Goal: Communication & Community: Connect with others

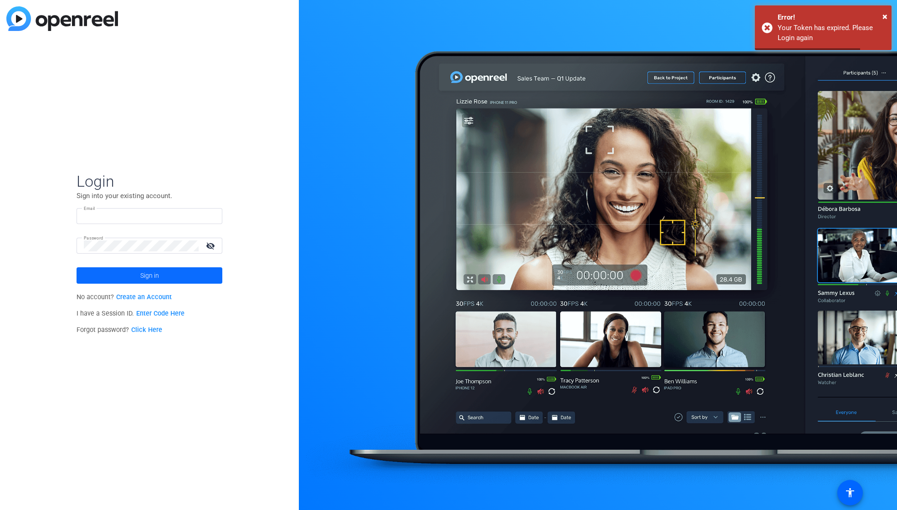
type input "[EMAIL_ADDRESS][DOMAIN_NAME]"
drag, startPoint x: 140, startPoint y: 274, endPoint x: 138, endPoint y: 267, distance: 6.6
click at [140, 272] on span "Sign in" at bounding box center [149, 275] width 19 height 23
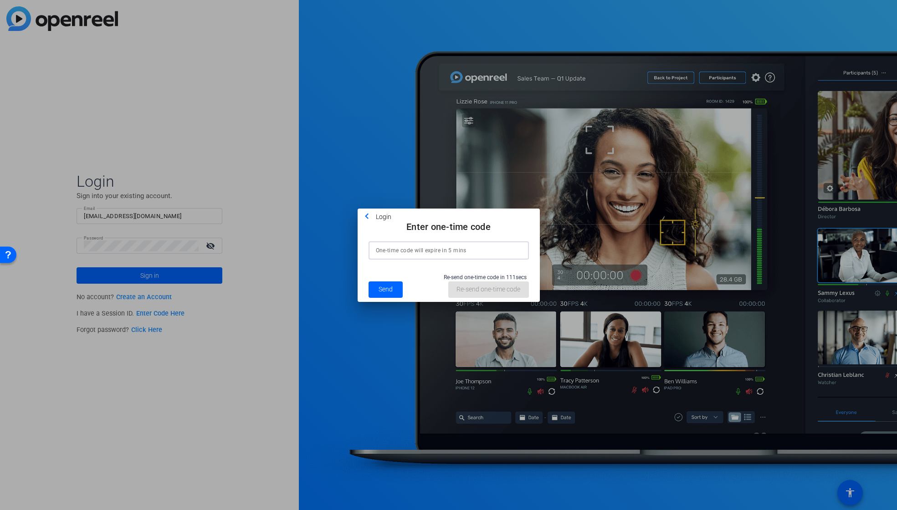
click at [391, 248] on input at bounding box center [449, 250] width 146 height 11
type input "265627"
click at [383, 291] on span "Send" at bounding box center [385, 290] width 14 height 10
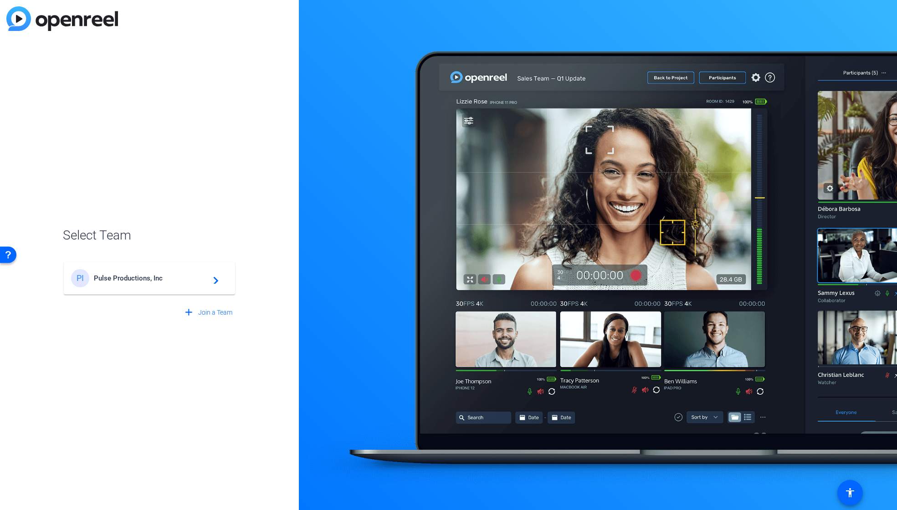
click at [159, 276] on span "Pulse Productions, Inc" at bounding box center [151, 278] width 114 height 8
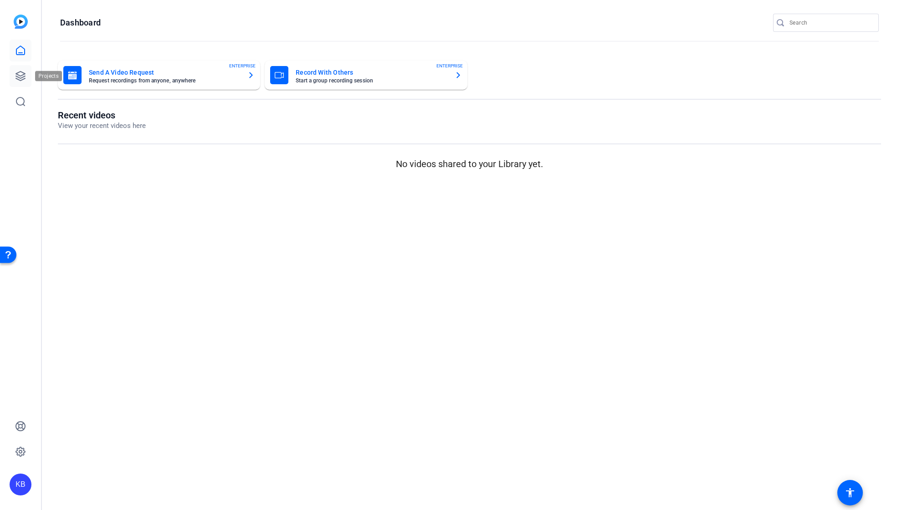
click at [21, 76] on icon at bounding box center [20, 76] width 11 height 11
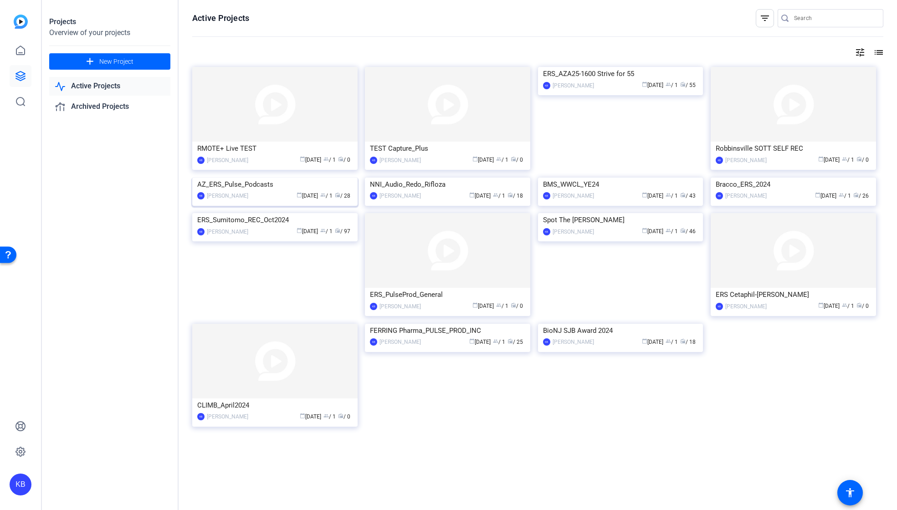
click at [248, 191] on div "AZ_ERS_Pulse_Podcasts" at bounding box center [274, 185] width 155 height 14
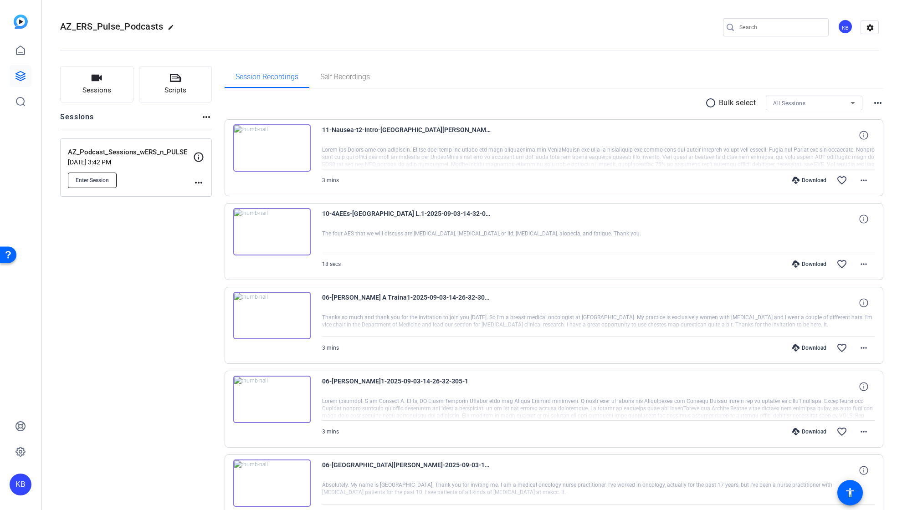
click at [106, 180] on span "Enter Session" at bounding box center [92, 180] width 33 height 7
click at [20, 79] on icon at bounding box center [20, 76] width 11 height 11
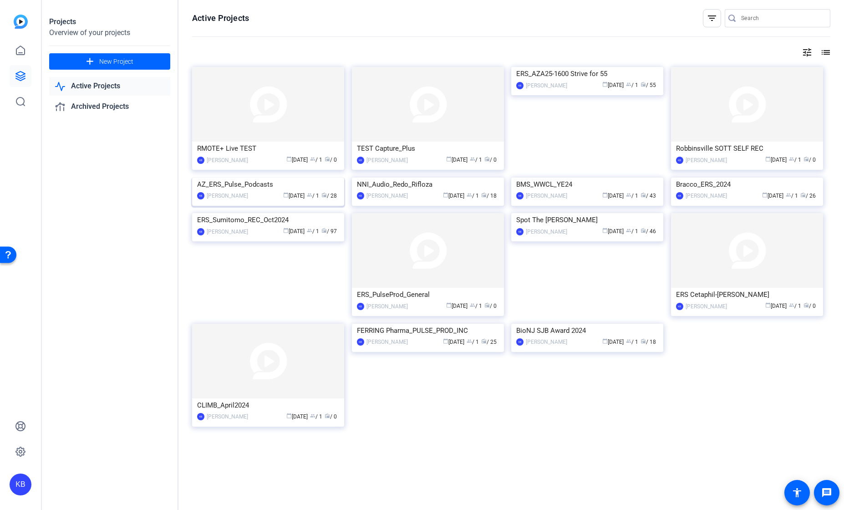
click at [277, 178] on img at bounding box center [268, 178] width 152 height 0
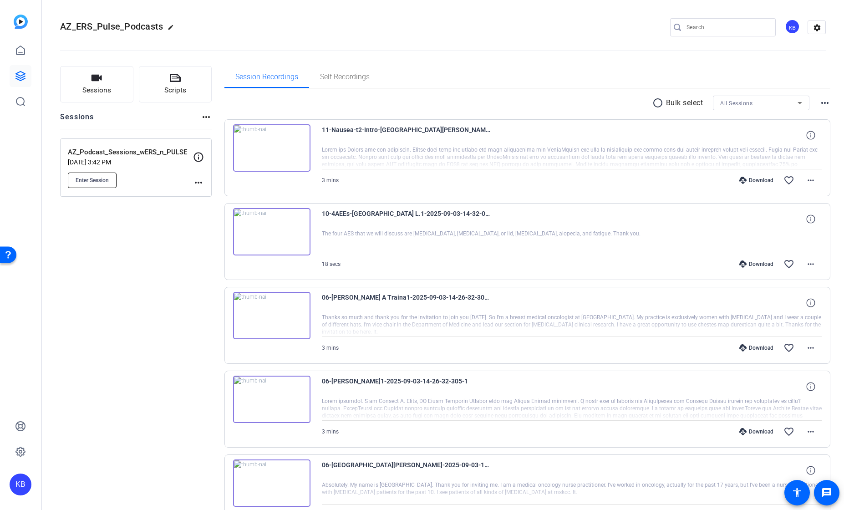
click at [101, 180] on span "Enter Session" at bounding box center [92, 180] width 33 height 7
click at [21, 75] on icon at bounding box center [20, 75] width 9 height 9
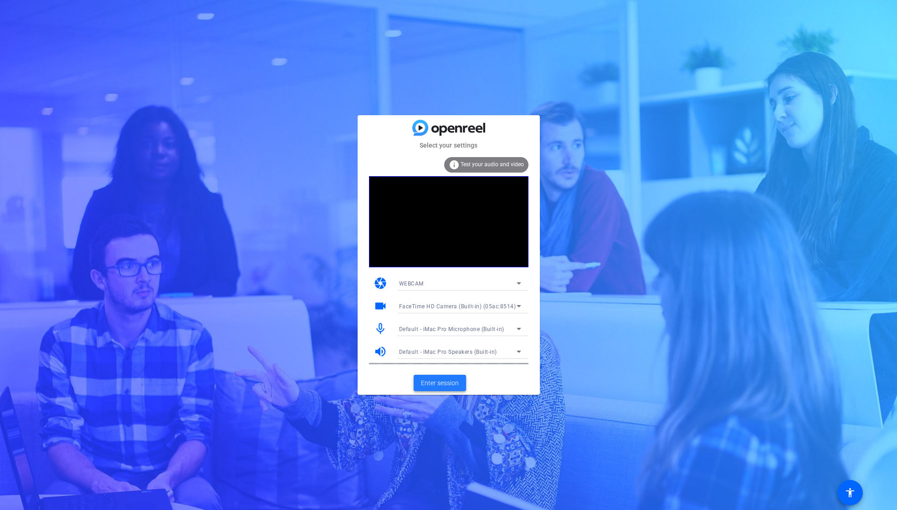
click at [441, 383] on span "Enter session" at bounding box center [440, 383] width 38 height 10
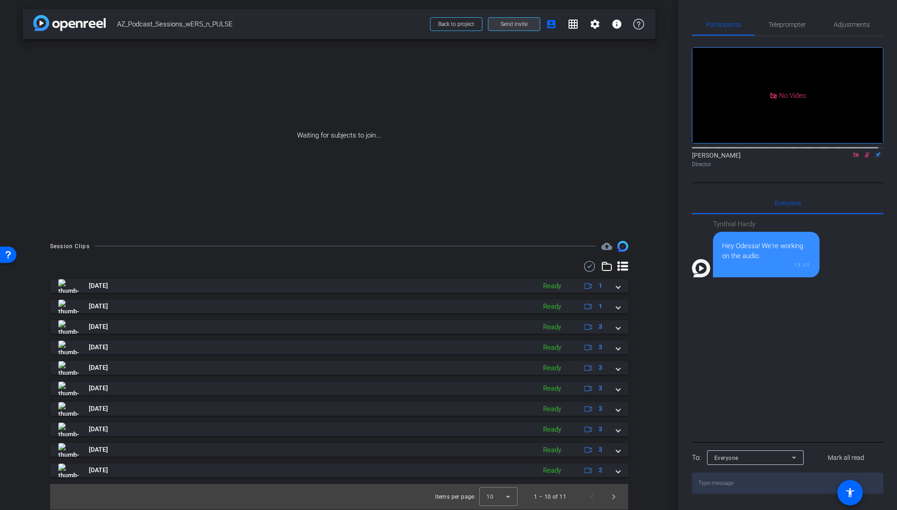
click at [515, 24] on span "Send invite" at bounding box center [513, 23] width 27 height 7
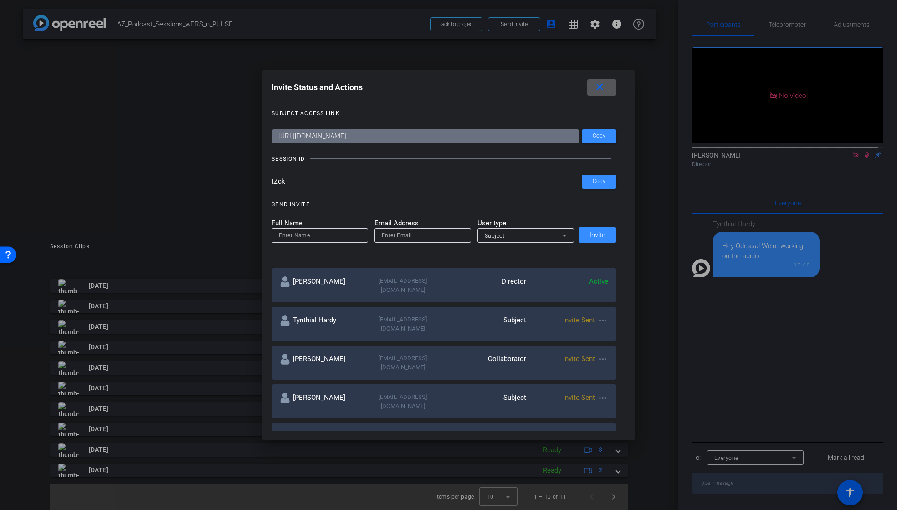
click at [599, 431] on mat-icon "more_horiz" at bounding box center [602, 436] width 11 height 11
click at [622, 433] on span "Re-Send Invite" at bounding box center [636, 435] width 68 height 11
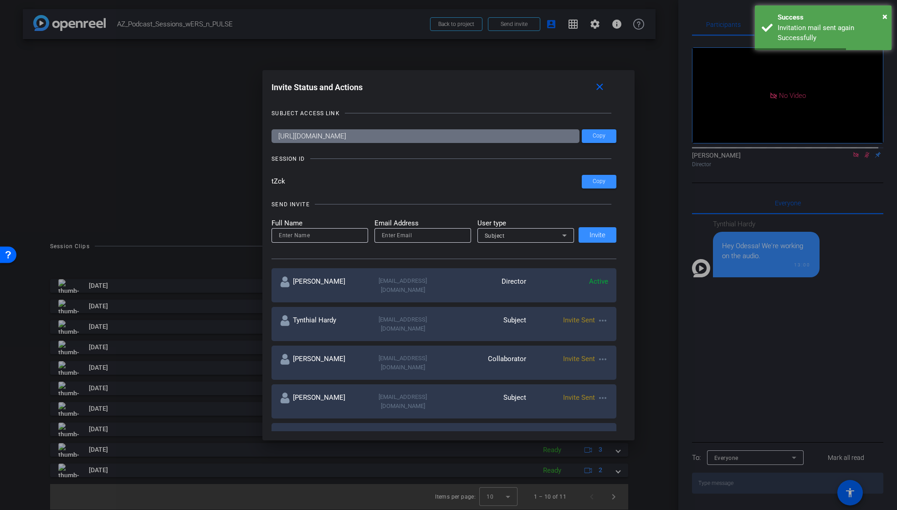
scroll to position [15, 0]
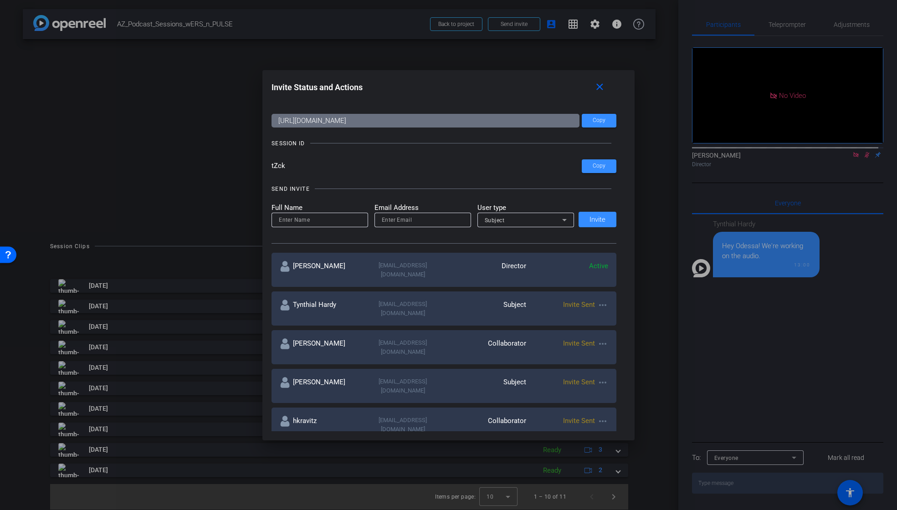
click at [600, 300] on mat-icon "more_horiz" at bounding box center [602, 305] width 11 height 11
click at [619, 321] on span "Re-Send Invite" at bounding box center [636, 323] width 68 height 11
click at [598, 121] on span "Copy" at bounding box center [598, 120] width 13 height 7
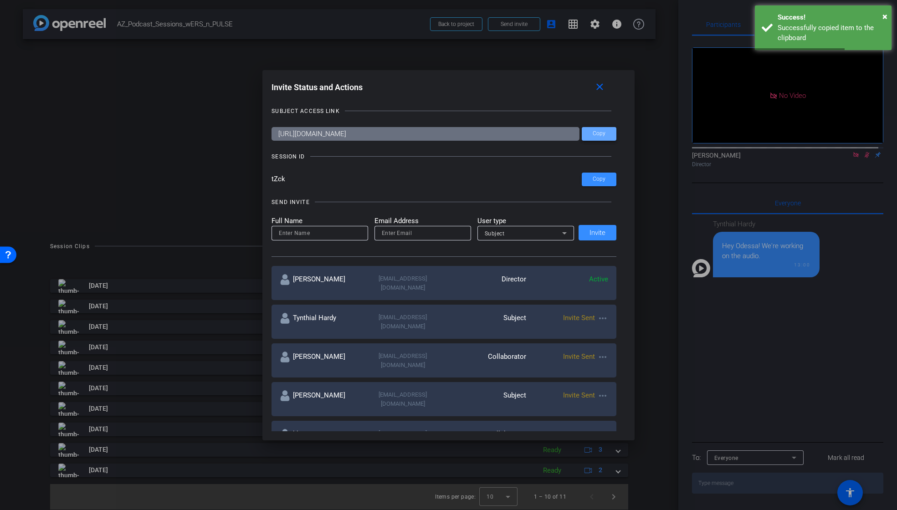
scroll to position [0, 0]
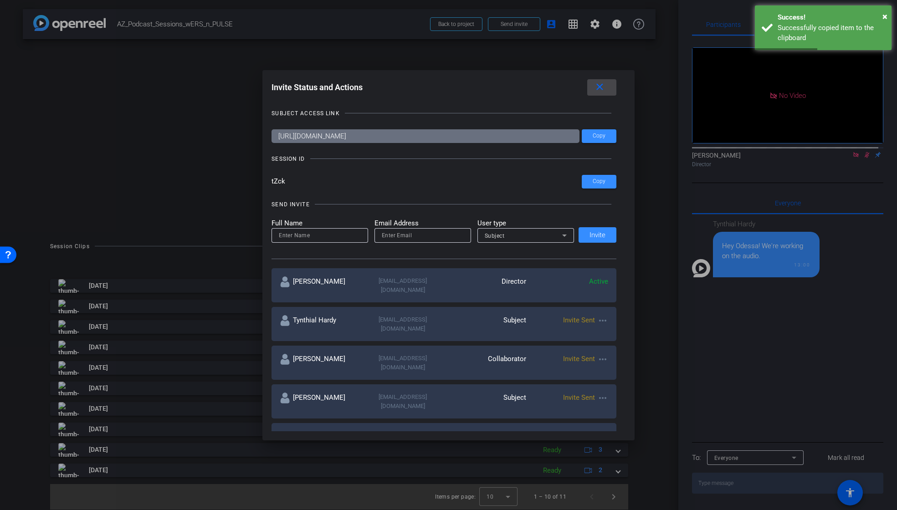
click at [601, 86] on mat-icon "close" at bounding box center [599, 87] width 11 height 11
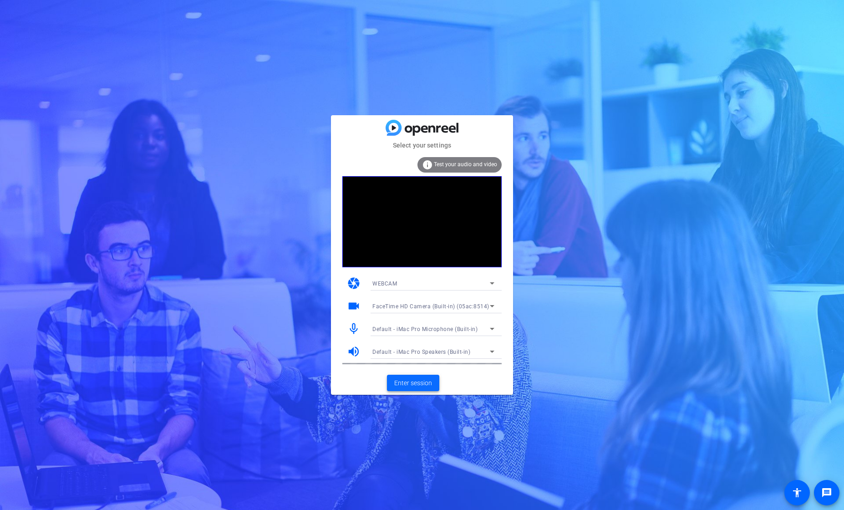
click at [402, 377] on span at bounding box center [413, 383] width 52 height 22
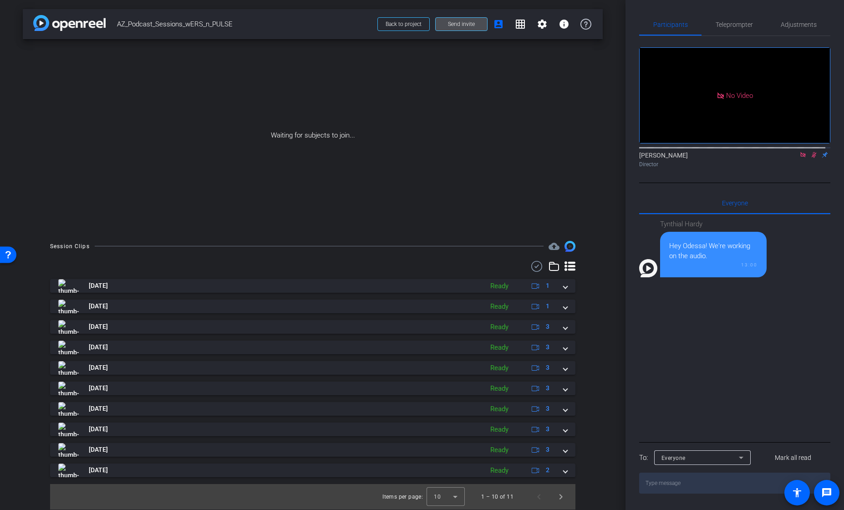
click at [466, 29] on span at bounding box center [461, 24] width 51 height 22
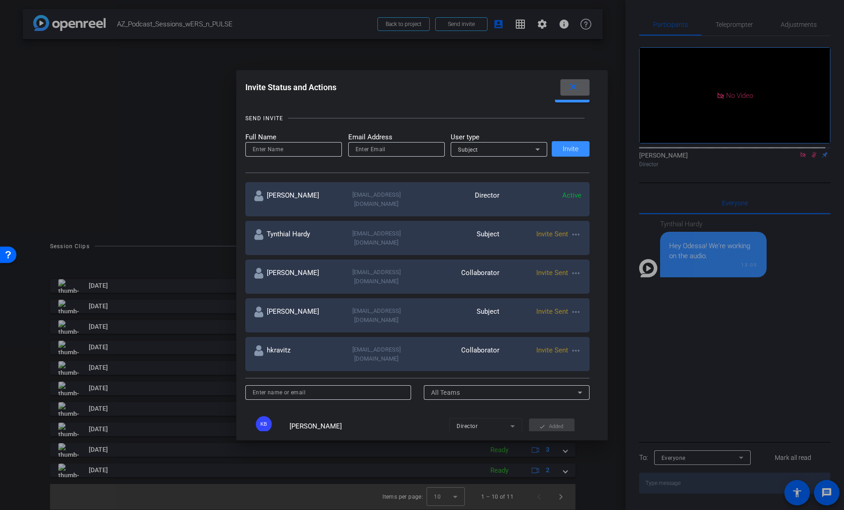
scroll to position [87, 0]
click at [577, 267] on mat-icon "more_horiz" at bounding box center [576, 272] width 11 height 11
click at [581, 284] on span "Re-Send Invite" at bounding box center [610, 284] width 68 height 11
